Goal: Task Accomplishment & Management: Complete application form

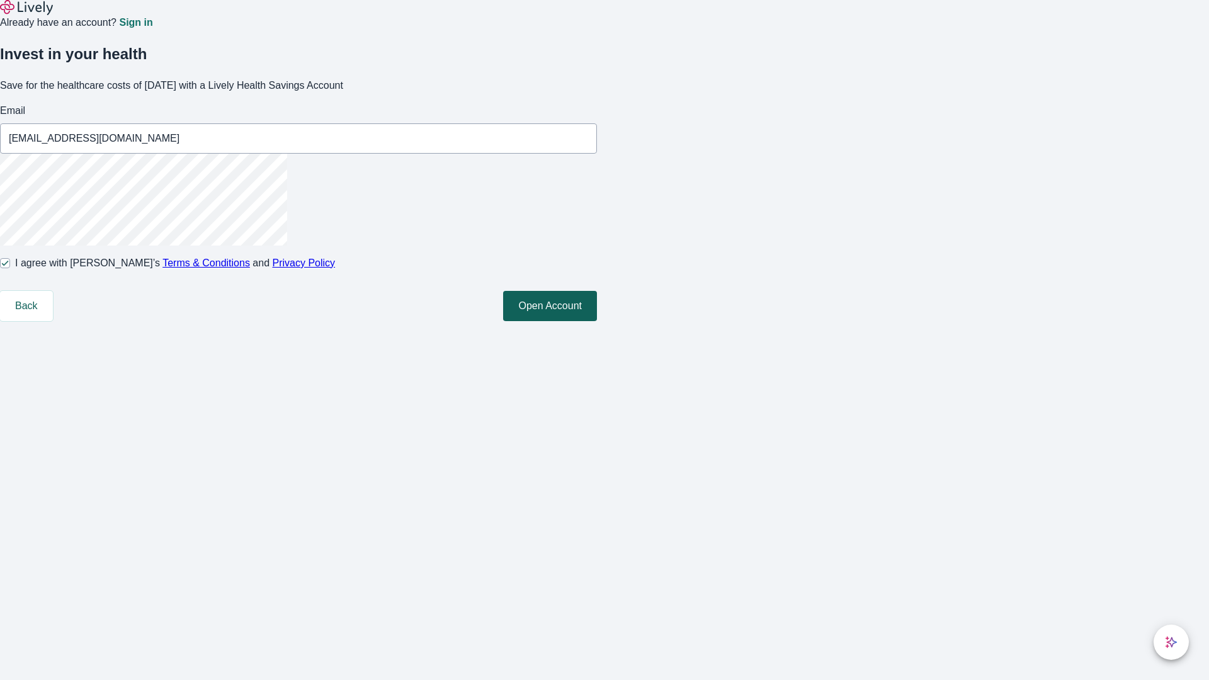
click at [597, 321] on button "Open Account" at bounding box center [550, 306] width 94 height 30
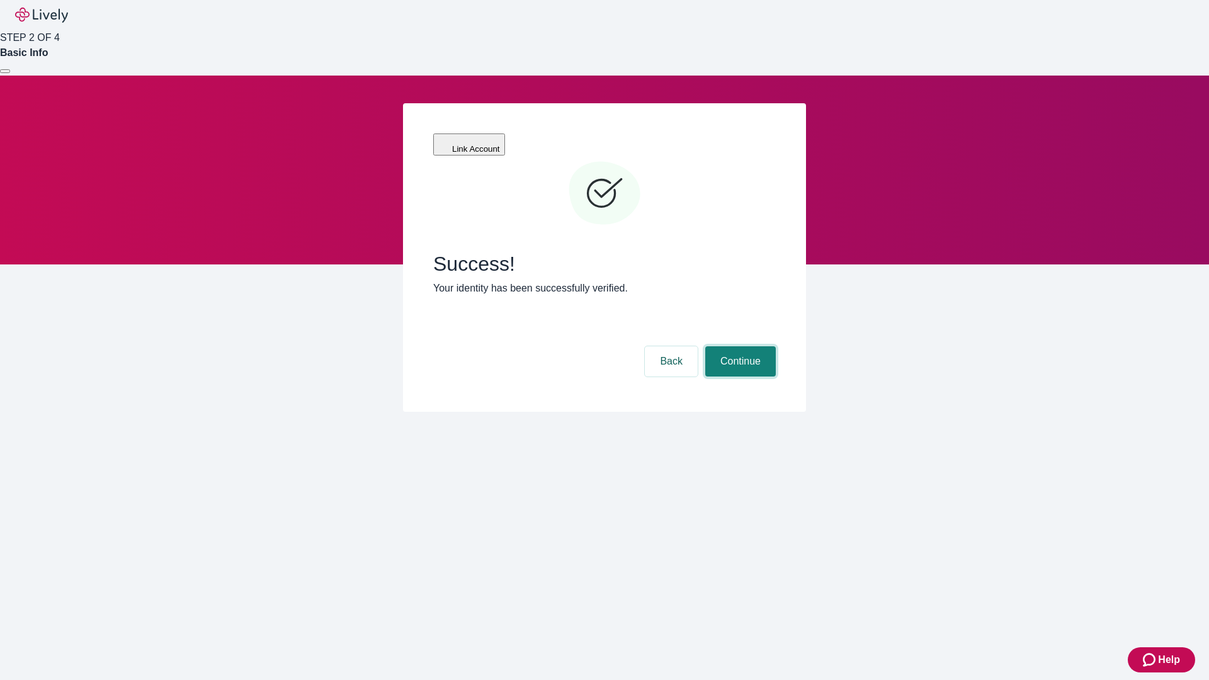
click at [739, 346] on button "Continue" at bounding box center [740, 361] width 71 height 30
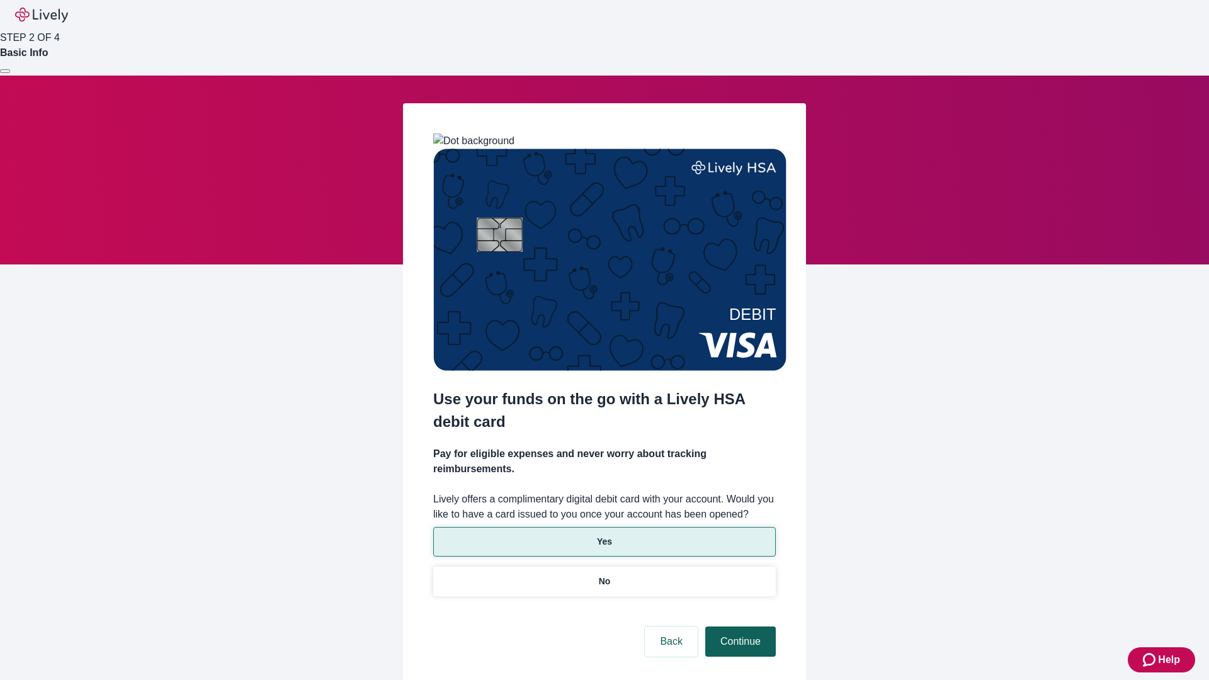
click at [604, 575] on p "No" at bounding box center [605, 581] width 12 height 13
click at [739, 627] on button "Continue" at bounding box center [740, 642] width 71 height 30
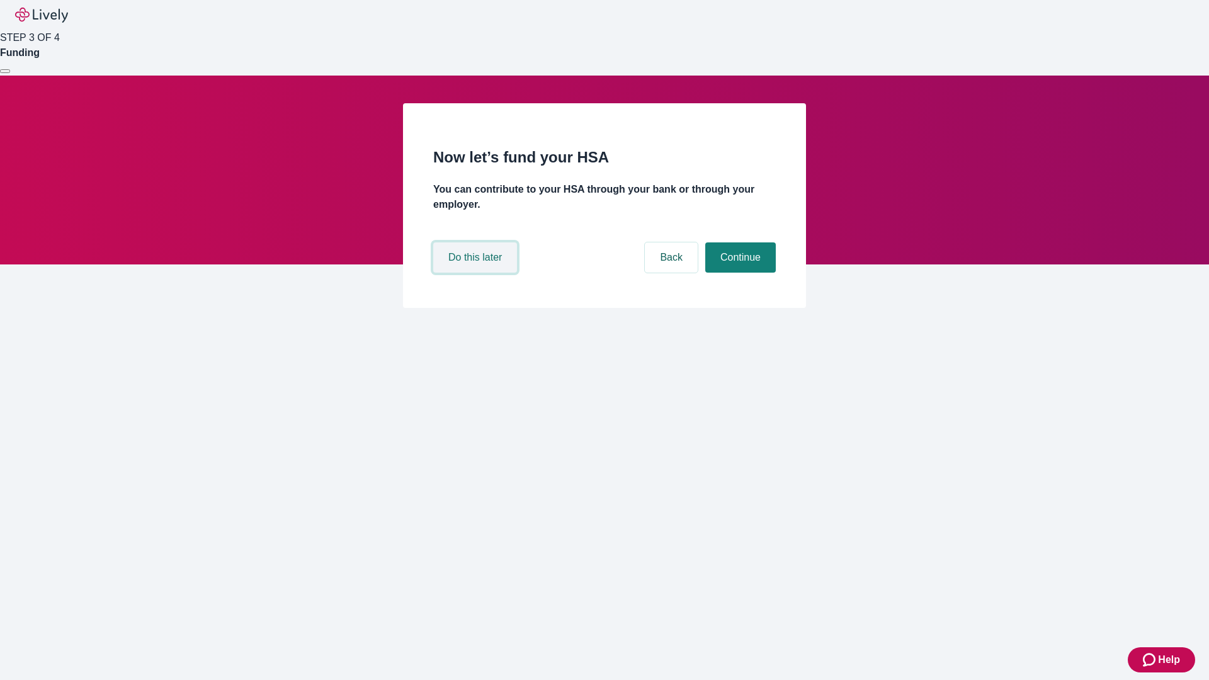
click at [477, 273] on button "Do this later" at bounding box center [475, 257] width 84 height 30
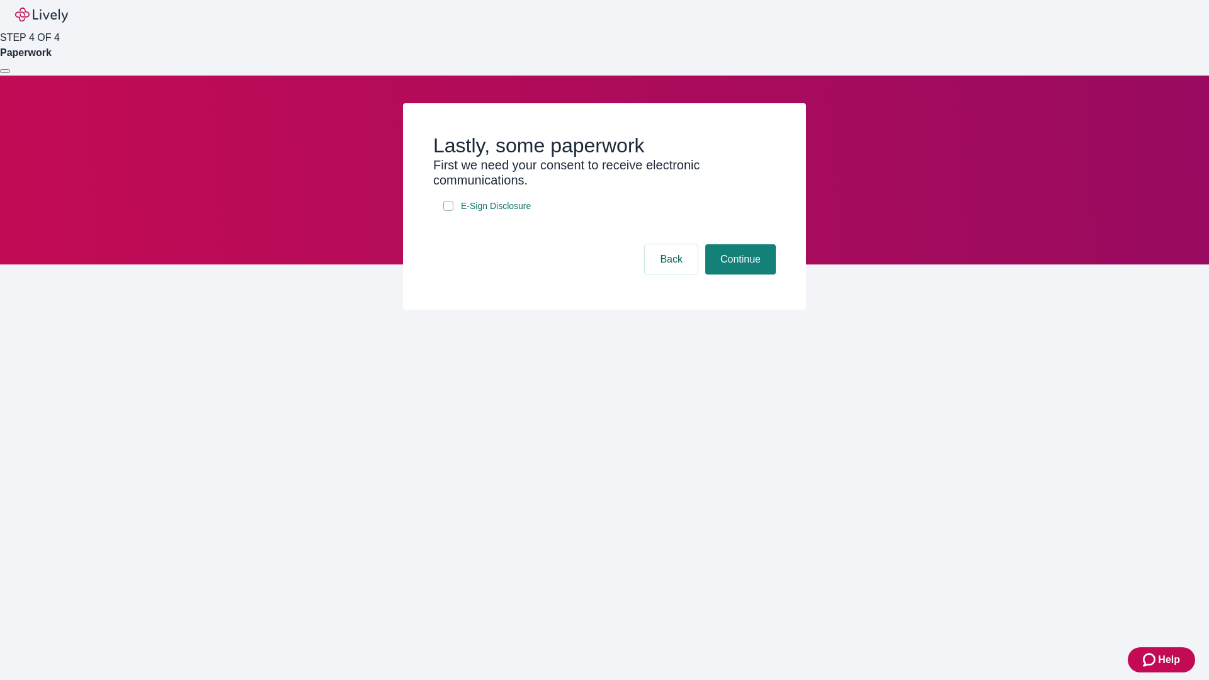
click at [448, 211] on input "E-Sign Disclosure" at bounding box center [448, 206] width 10 height 10
checkbox input "true"
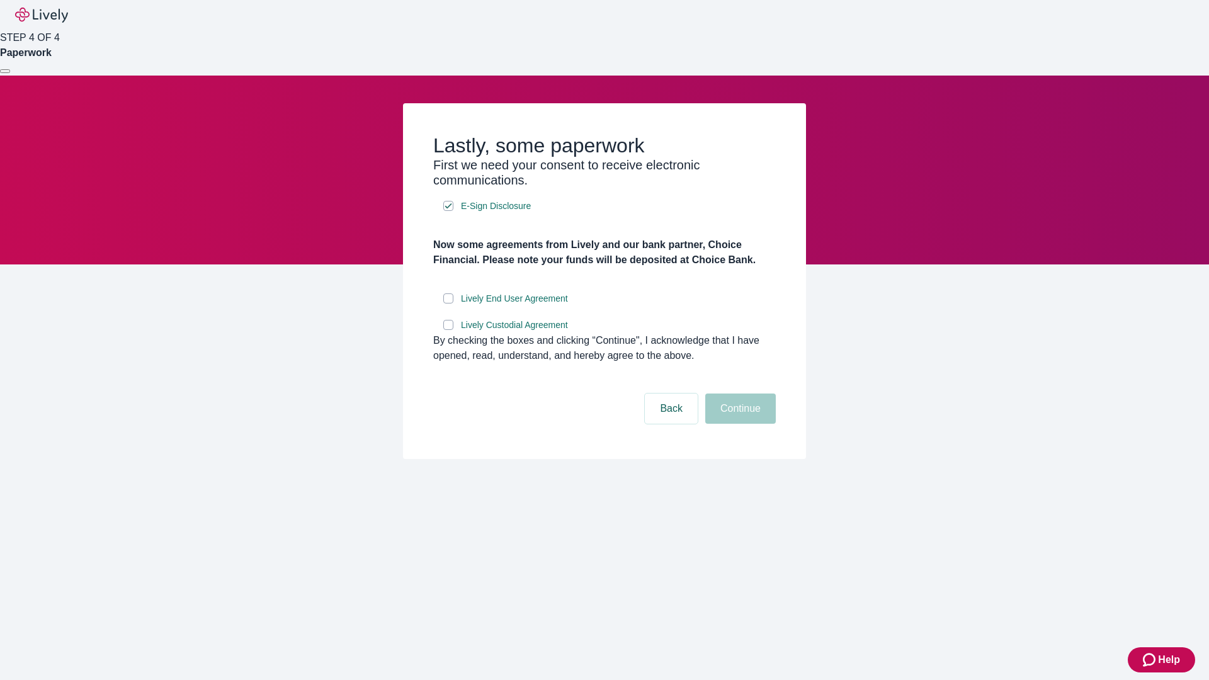
click at [448, 304] on input "Lively End User Agreement" at bounding box center [448, 298] width 10 height 10
checkbox input "true"
click at [448, 330] on input "Lively Custodial Agreement" at bounding box center [448, 325] width 10 height 10
checkbox input "true"
click at [739, 424] on button "Continue" at bounding box center [740, 409] width 71 height 30
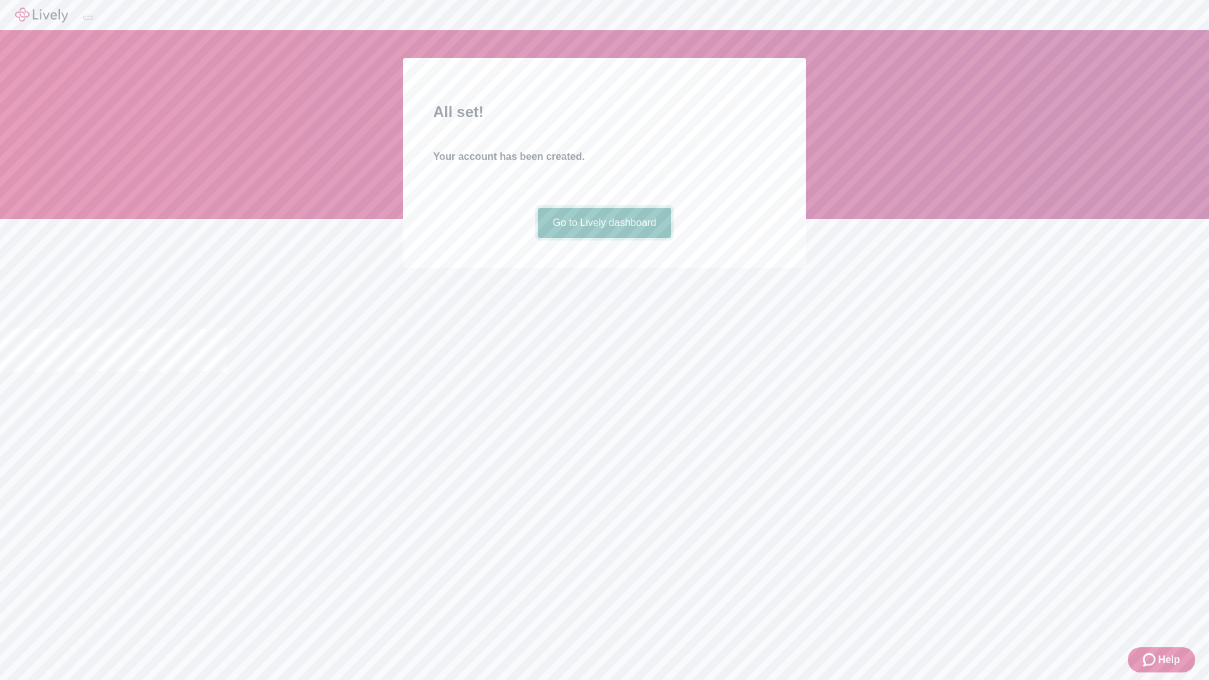
click at [604, 238] on link "Go to Lively dashboard" at bounding box center [605, 223] width 134 height 30
